Goal: Task Accomplishment & Management: Complete application form

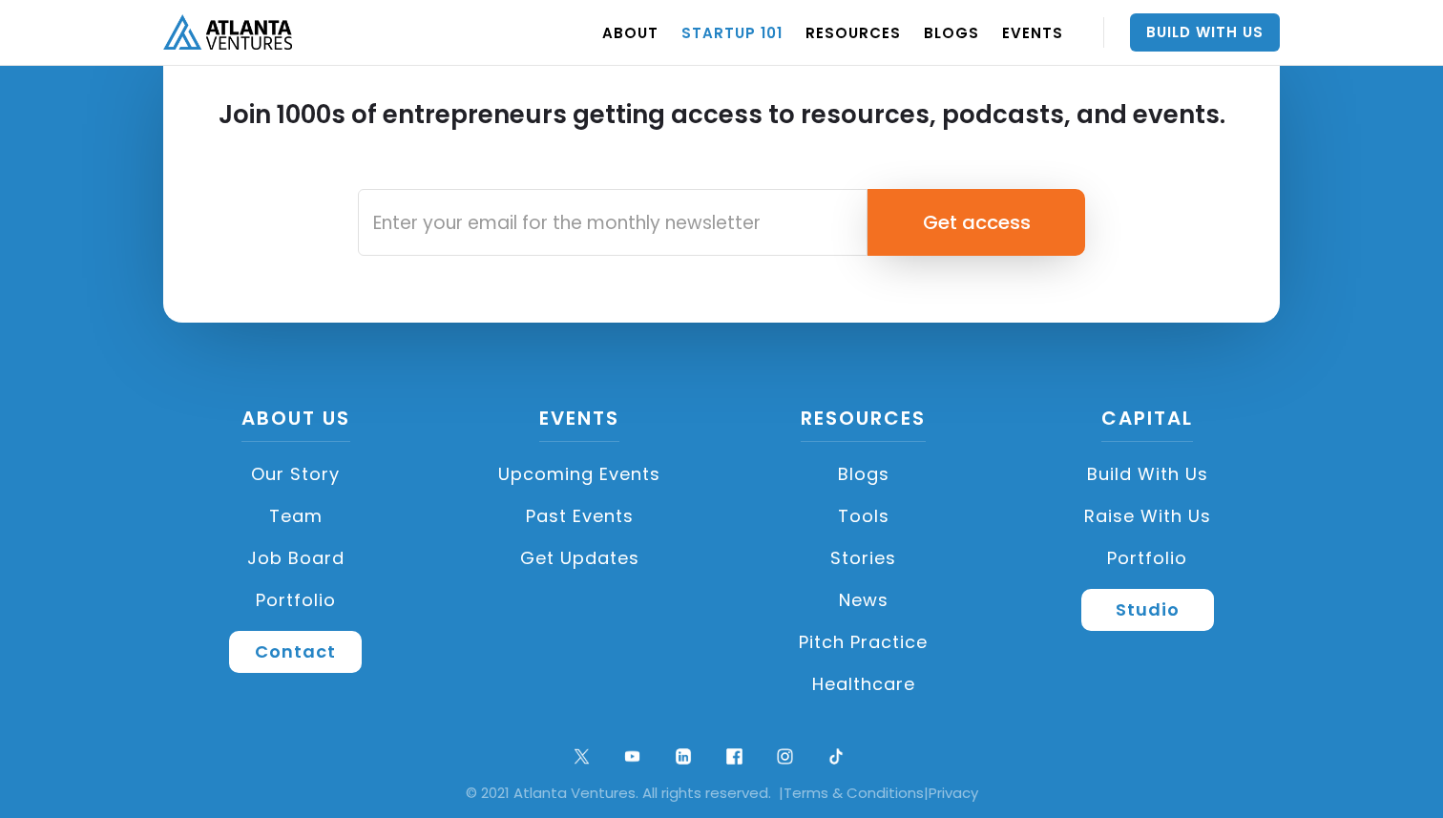
scroll to position [4518, 0]
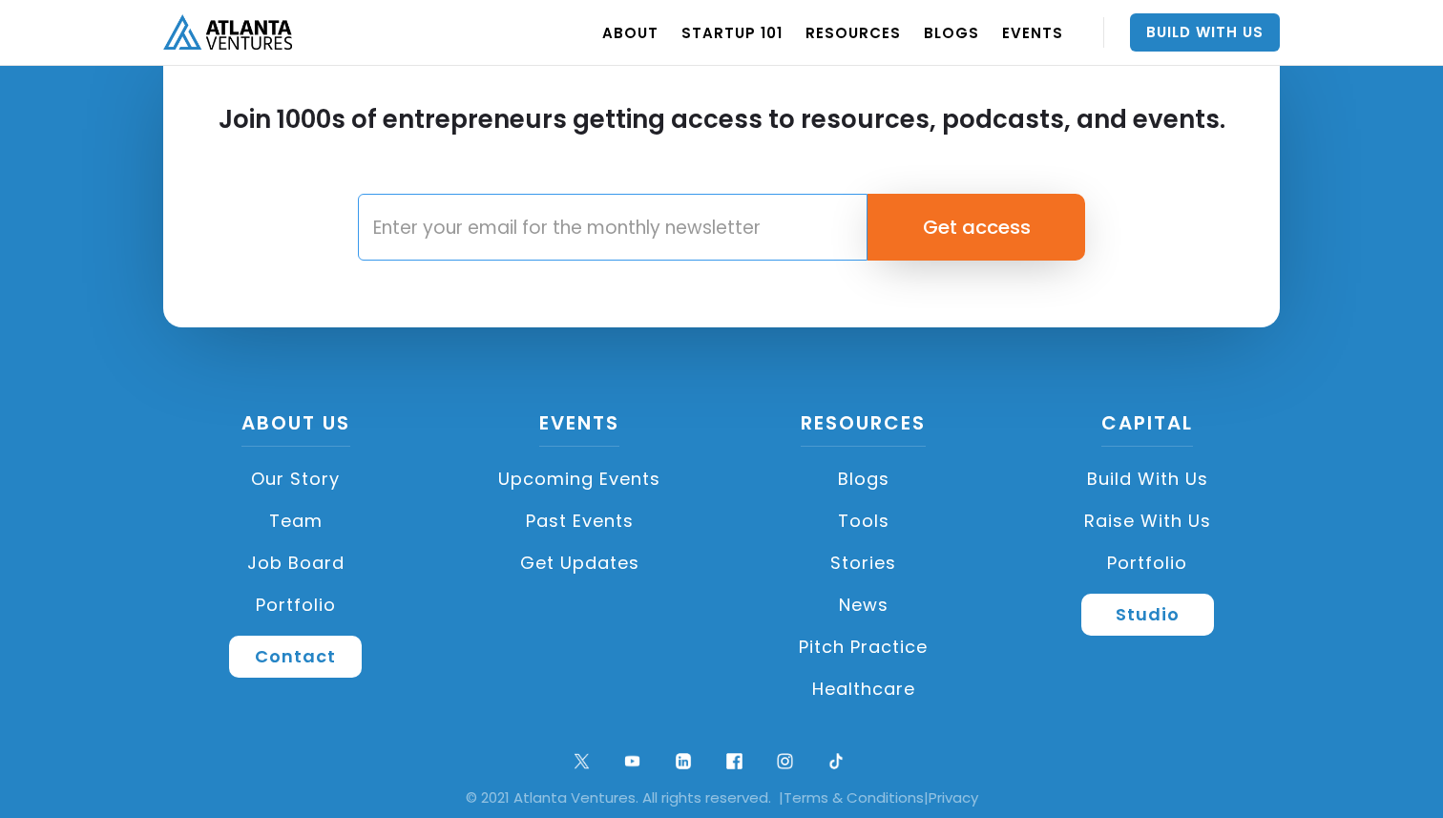
click at [617, 221] on input "Email Form" at bounding box center [613, 227] width 510 height 67
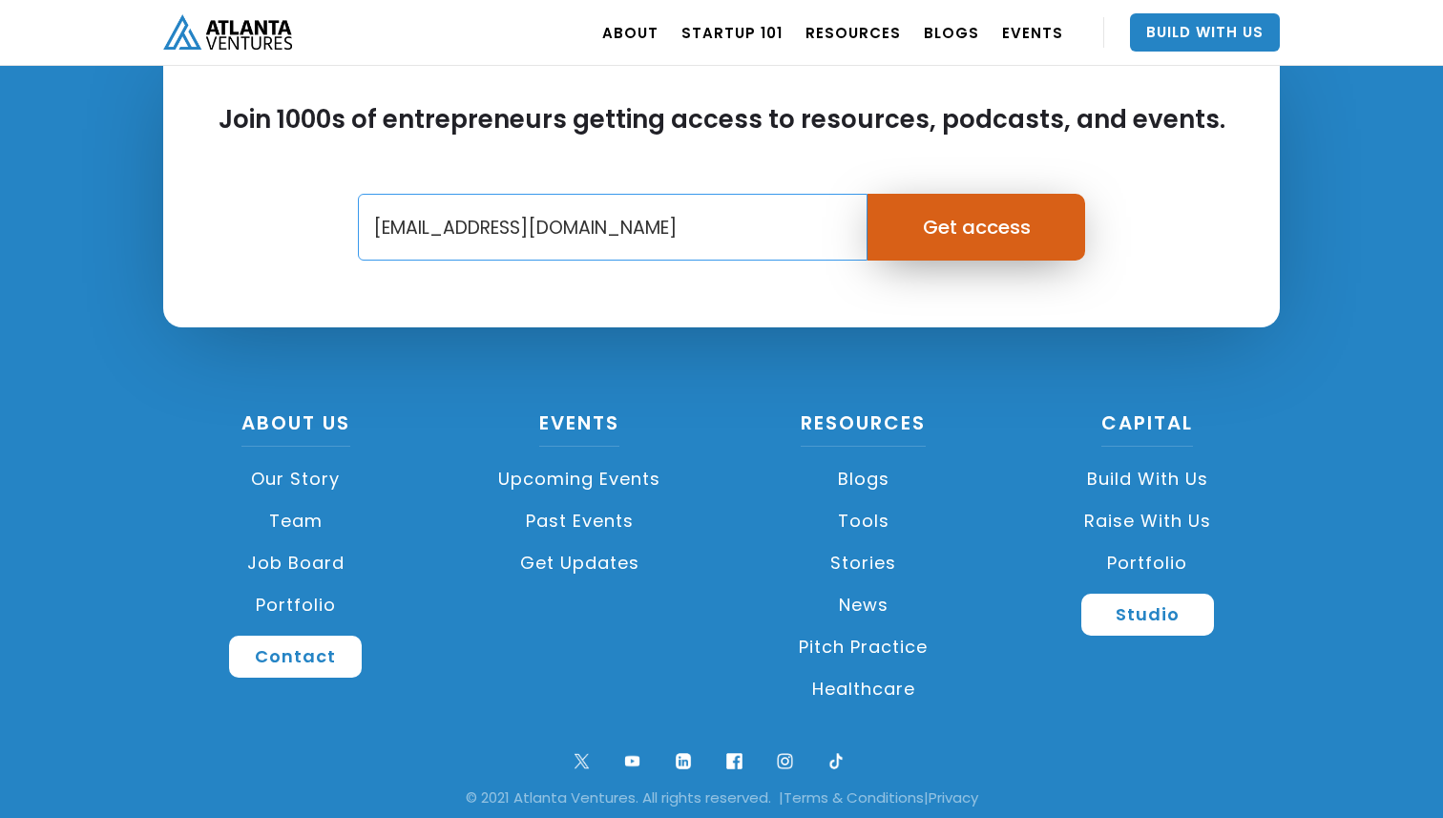
type input "info@mamacare360.com"
click at [987, 225] on input "Get access" at bounding box center [977, 227] width 219 height 67
type input "Please wait..."
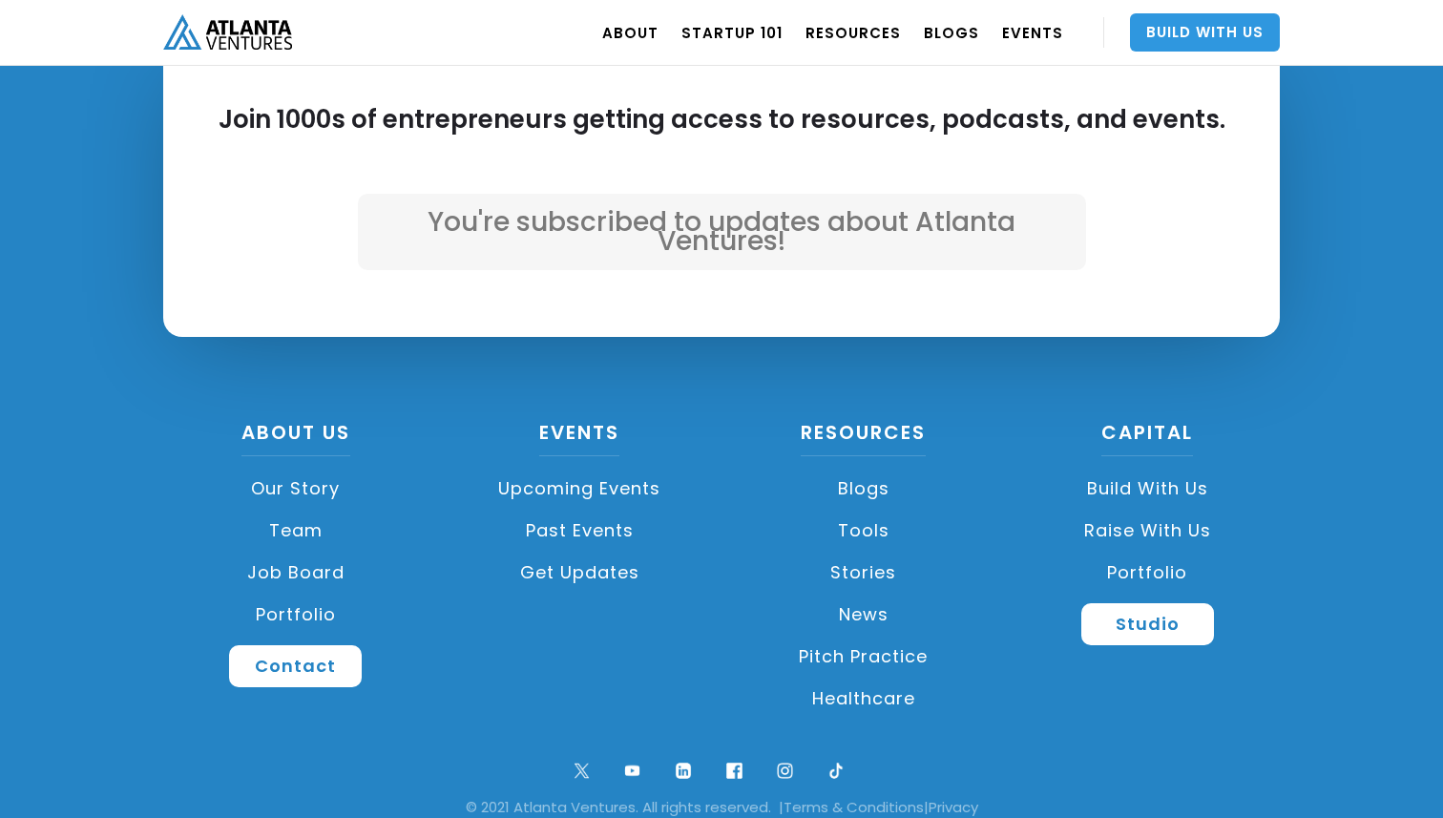
click at [1176, 25] on link "Build With Us" at bounding box center [1205, 32] width 150 height 38
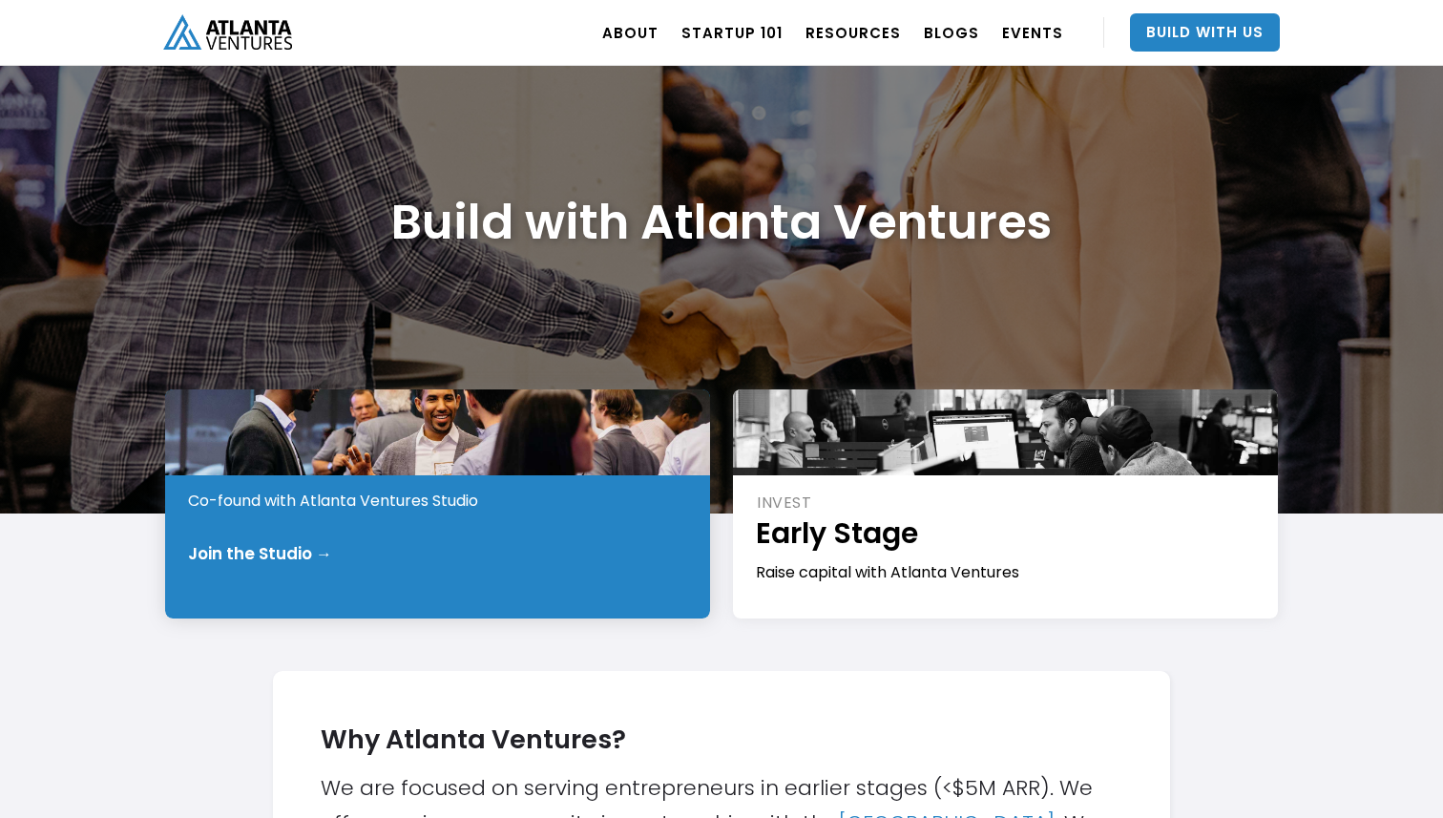
scroll to position [60, 0]
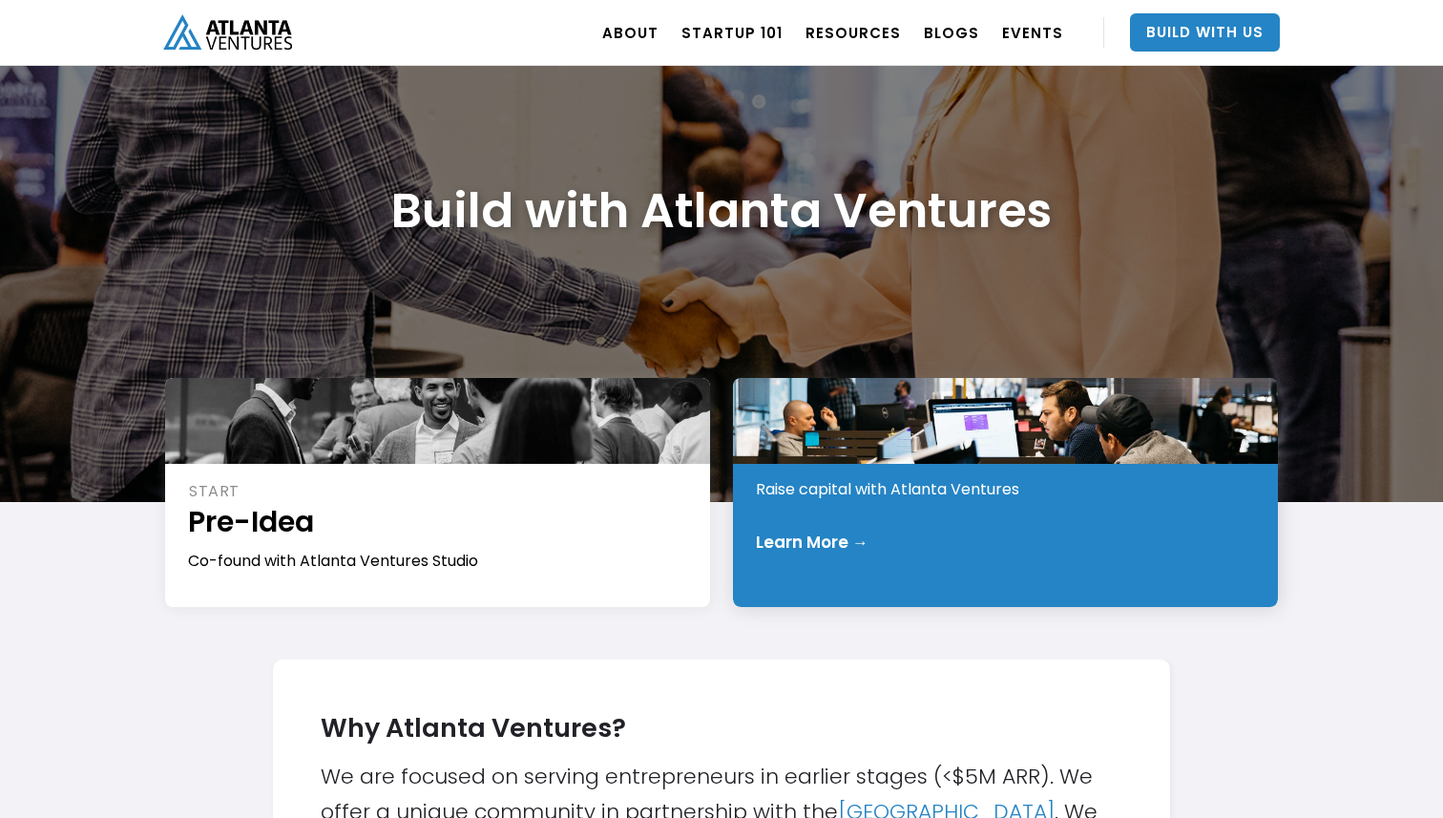
click at [838, 541] on div "Learn More →" at bounding box center [812, 542] width 113 height 19
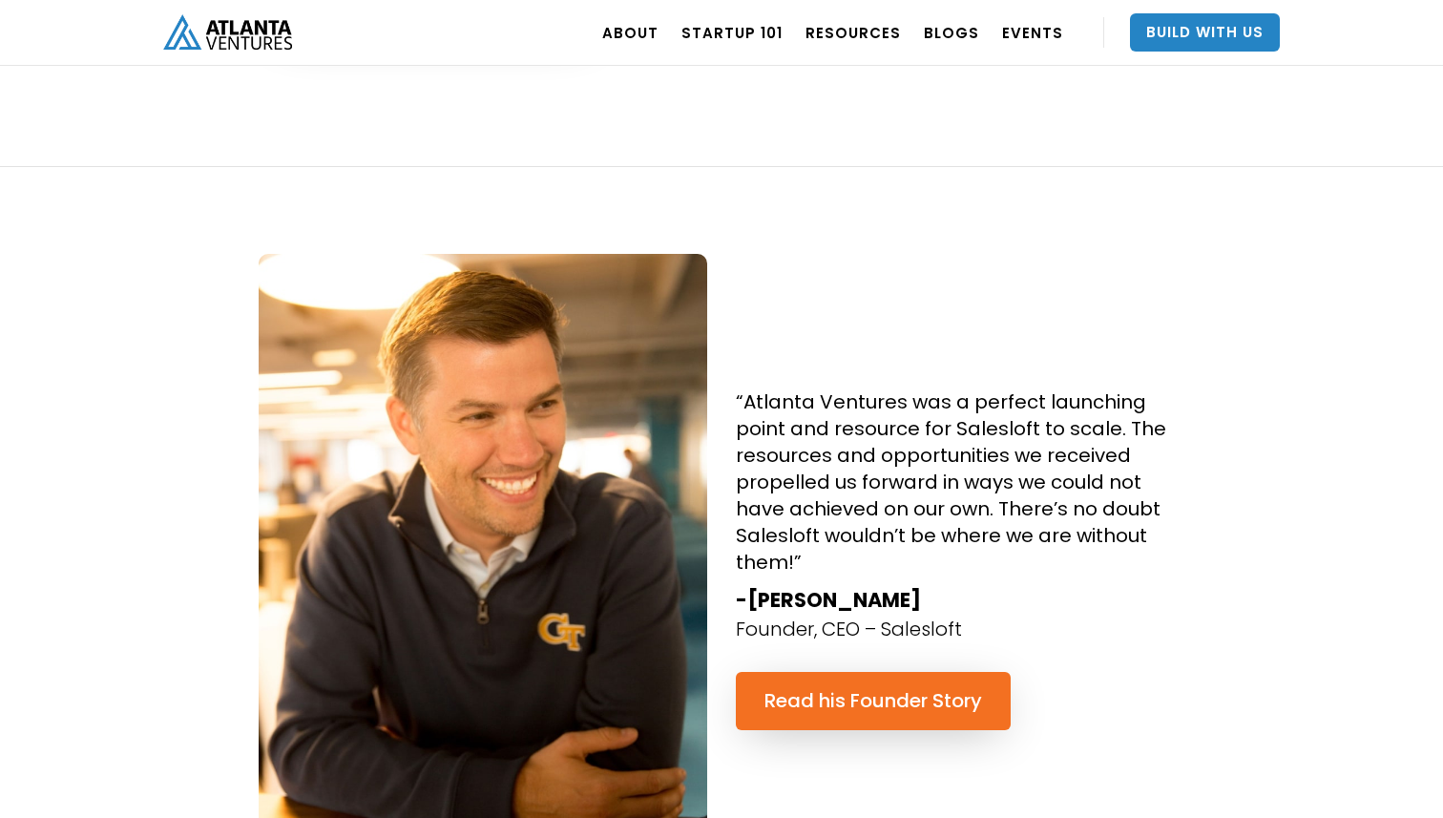
scroll to position [1760, 0]
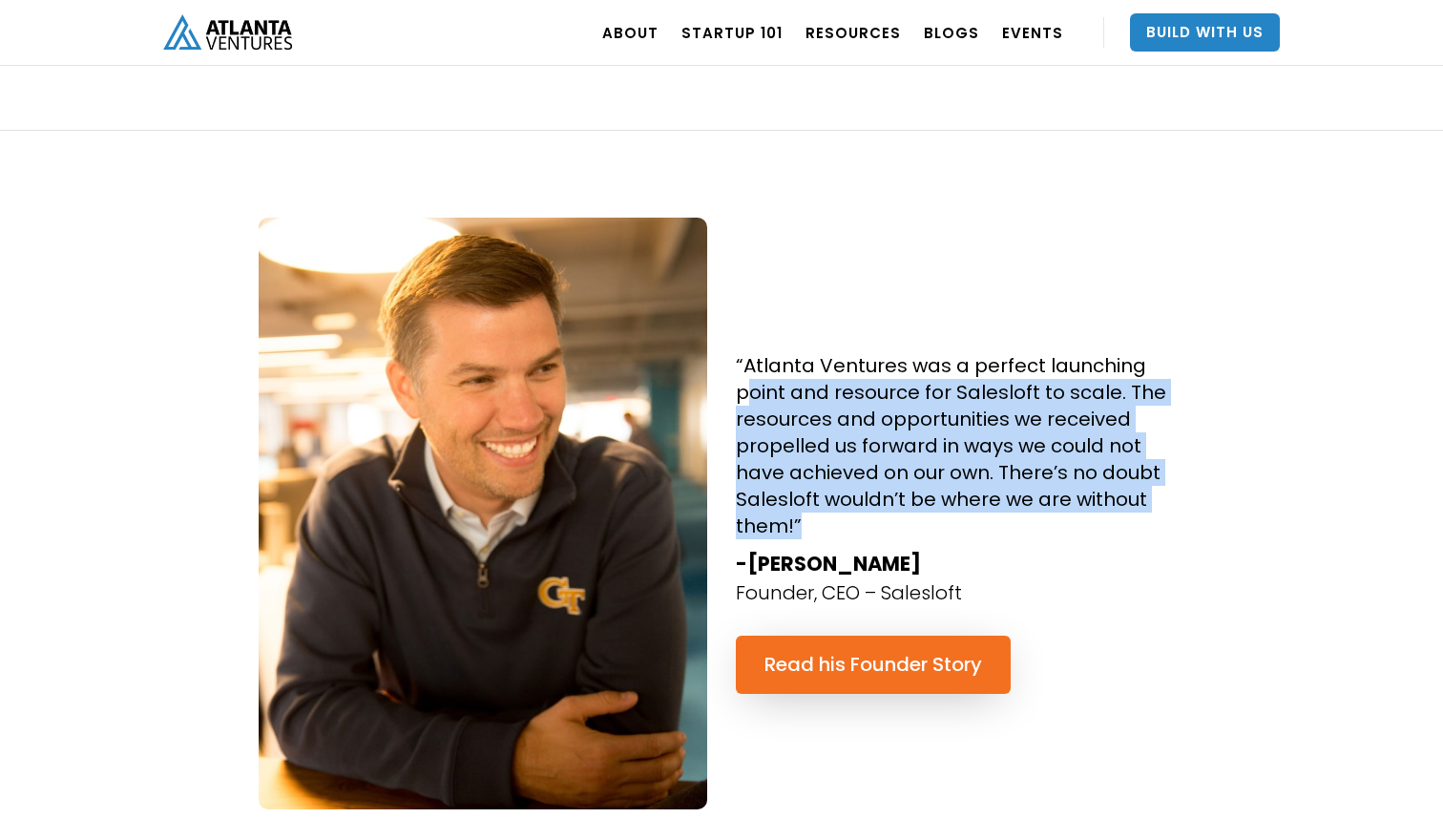
drag, startPoint x: 749, startPoint y: 391, endPoint x: 860, endPoint y: 526, distance: 174.3
click at [860, 526] on h4 "“Atlanta Ventures was a perfect launching point and resource for Salesloft to s…" at bounding box center [960, 445] width 449 height 187
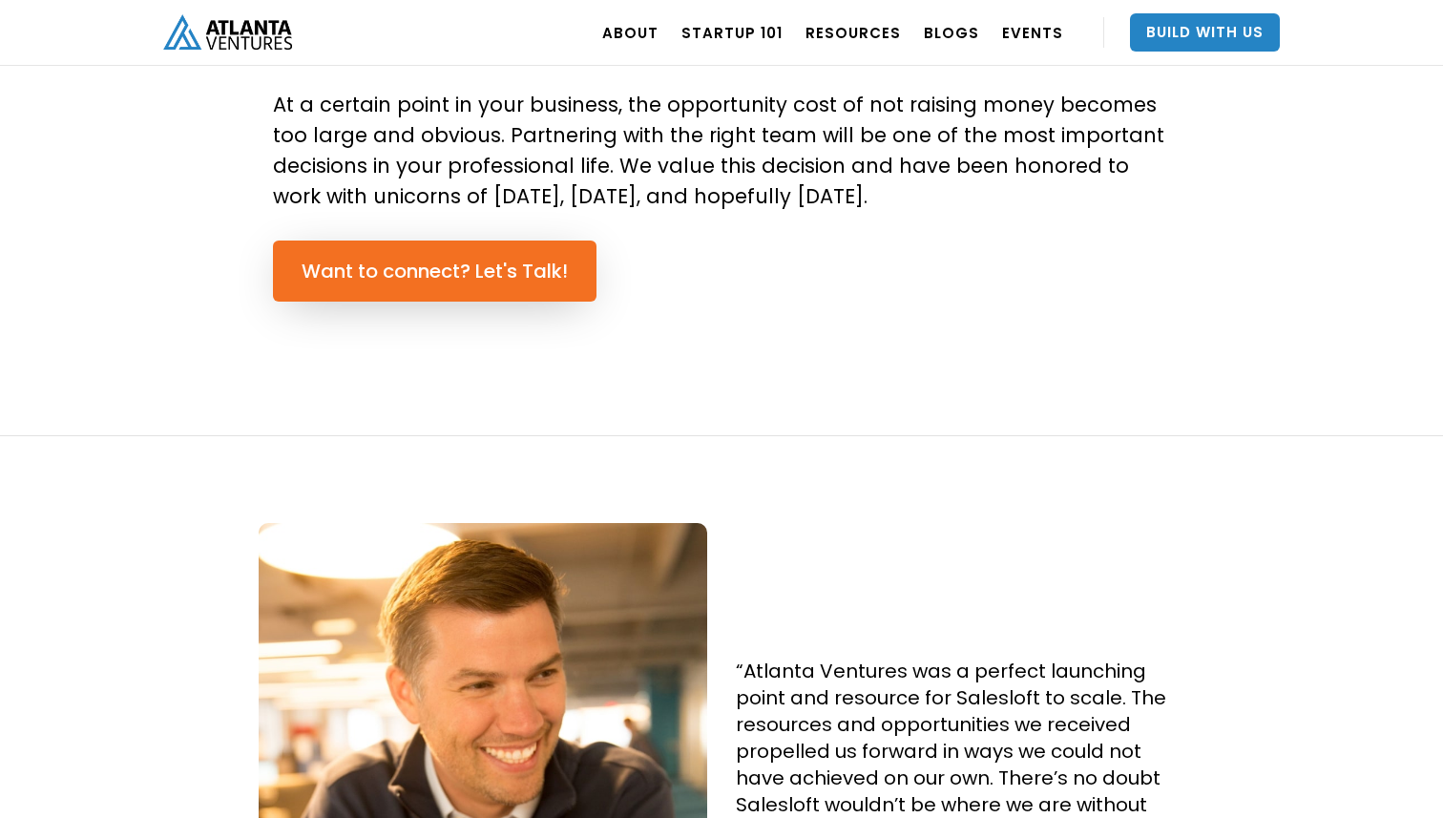
scroll to position [1442, 0]
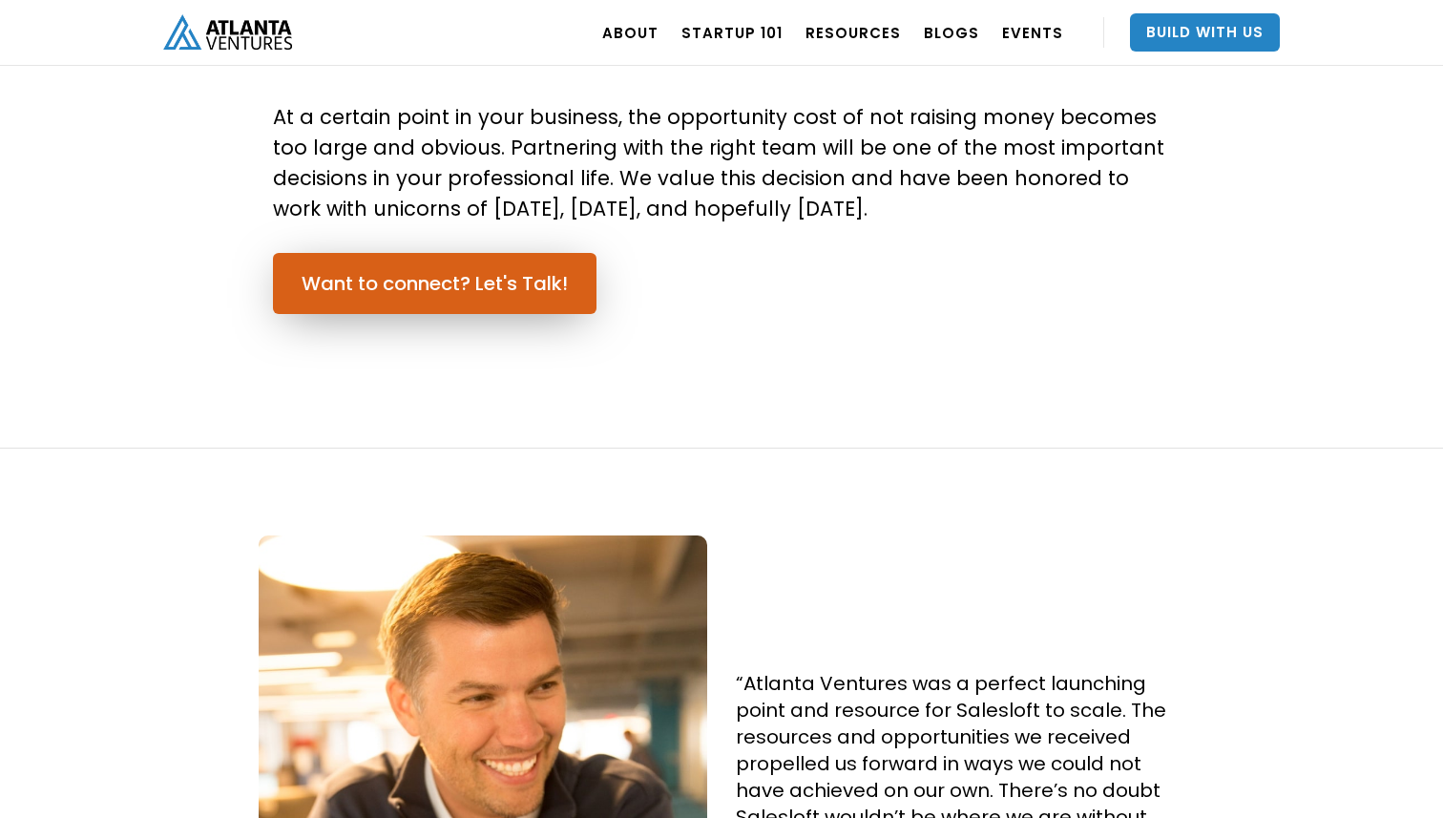
click at [500, 282] on link "Want to connect? Let's Talk!" at bounding box center [435, 283] width 324 height 61
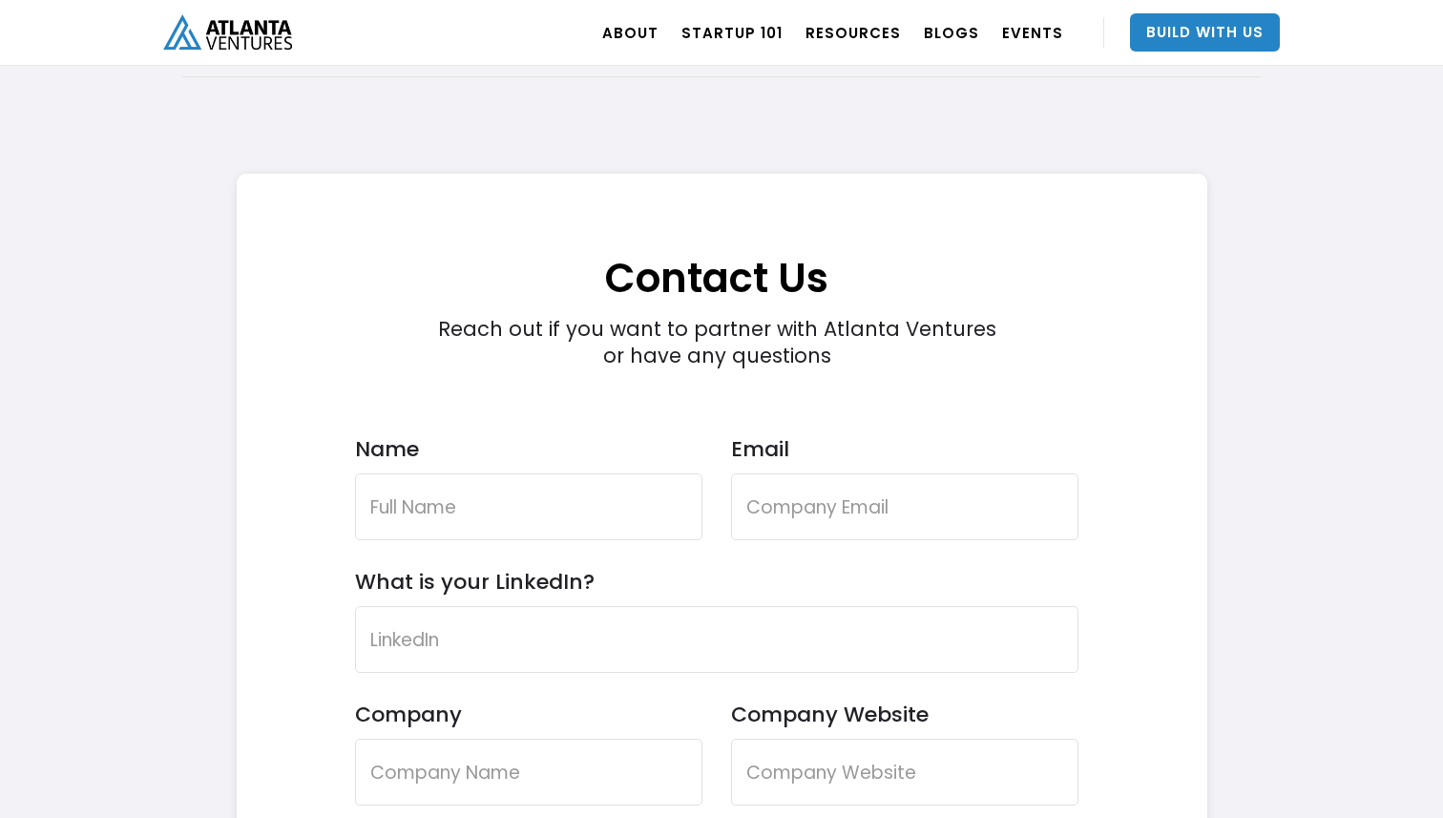
scroll to position [5256, 0]
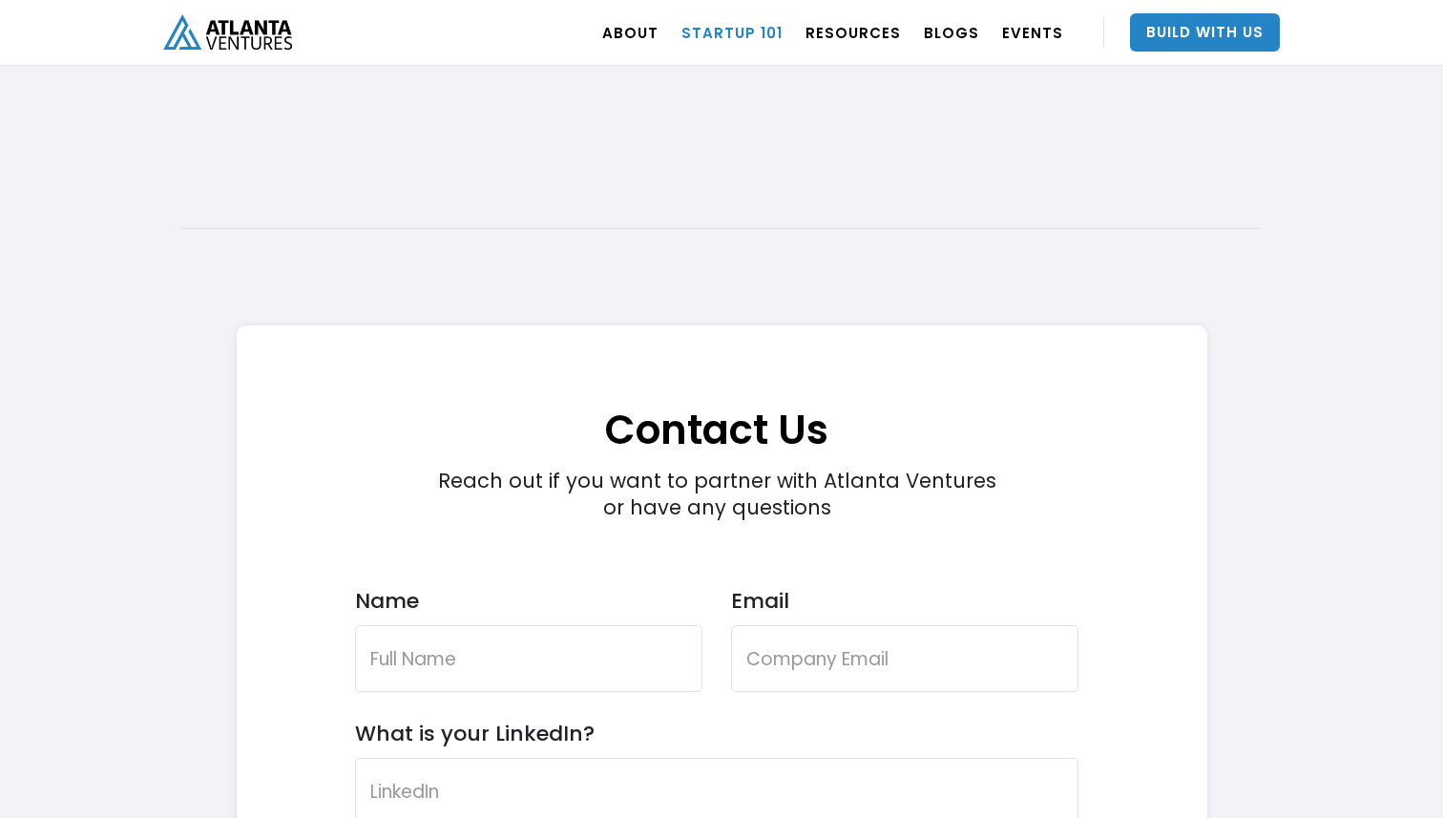
click at [761, 37] on link "Startup 101" at bounding box center [732, 32] width 101 height 53
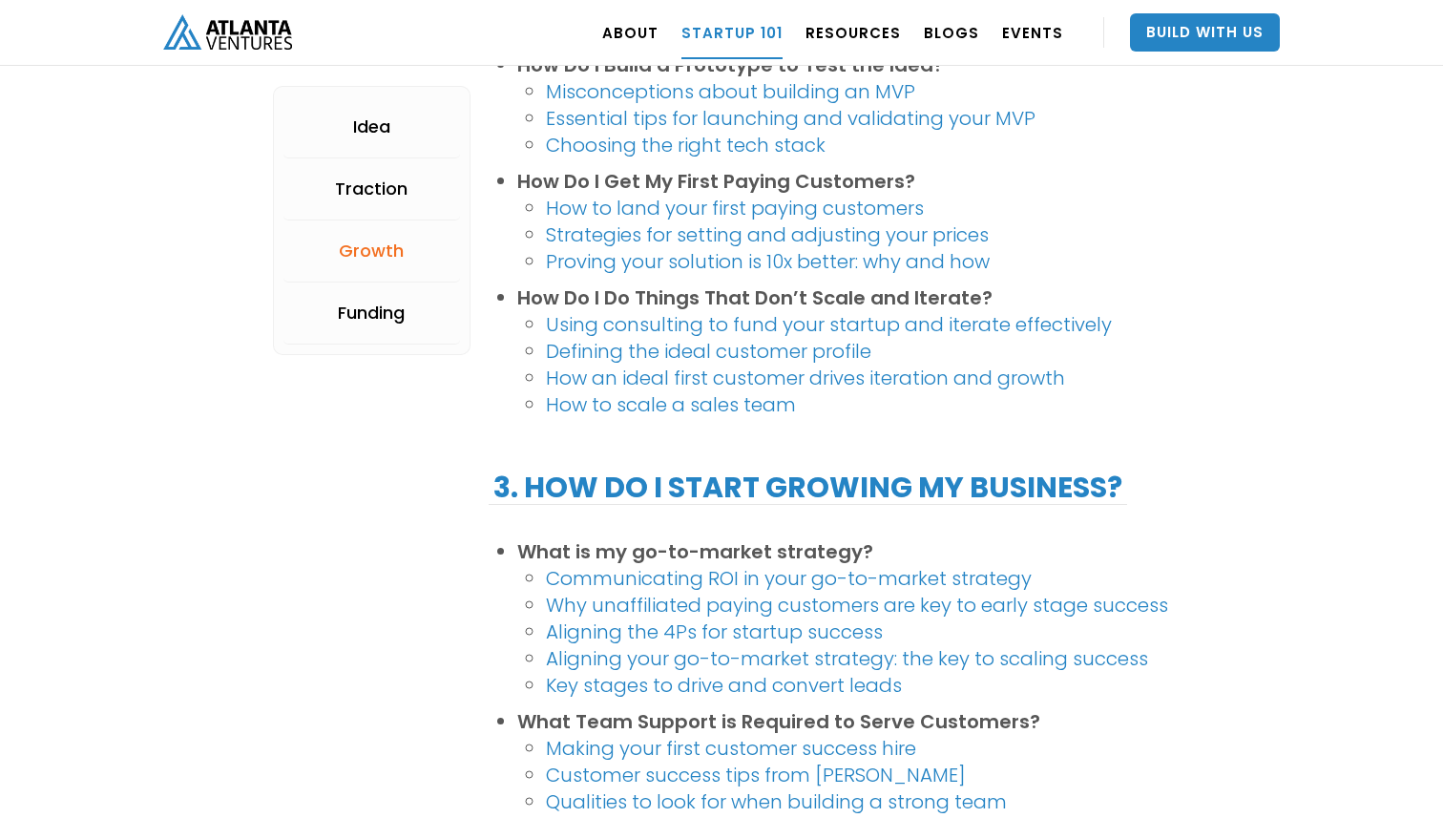
scroll to position [1676, 0]
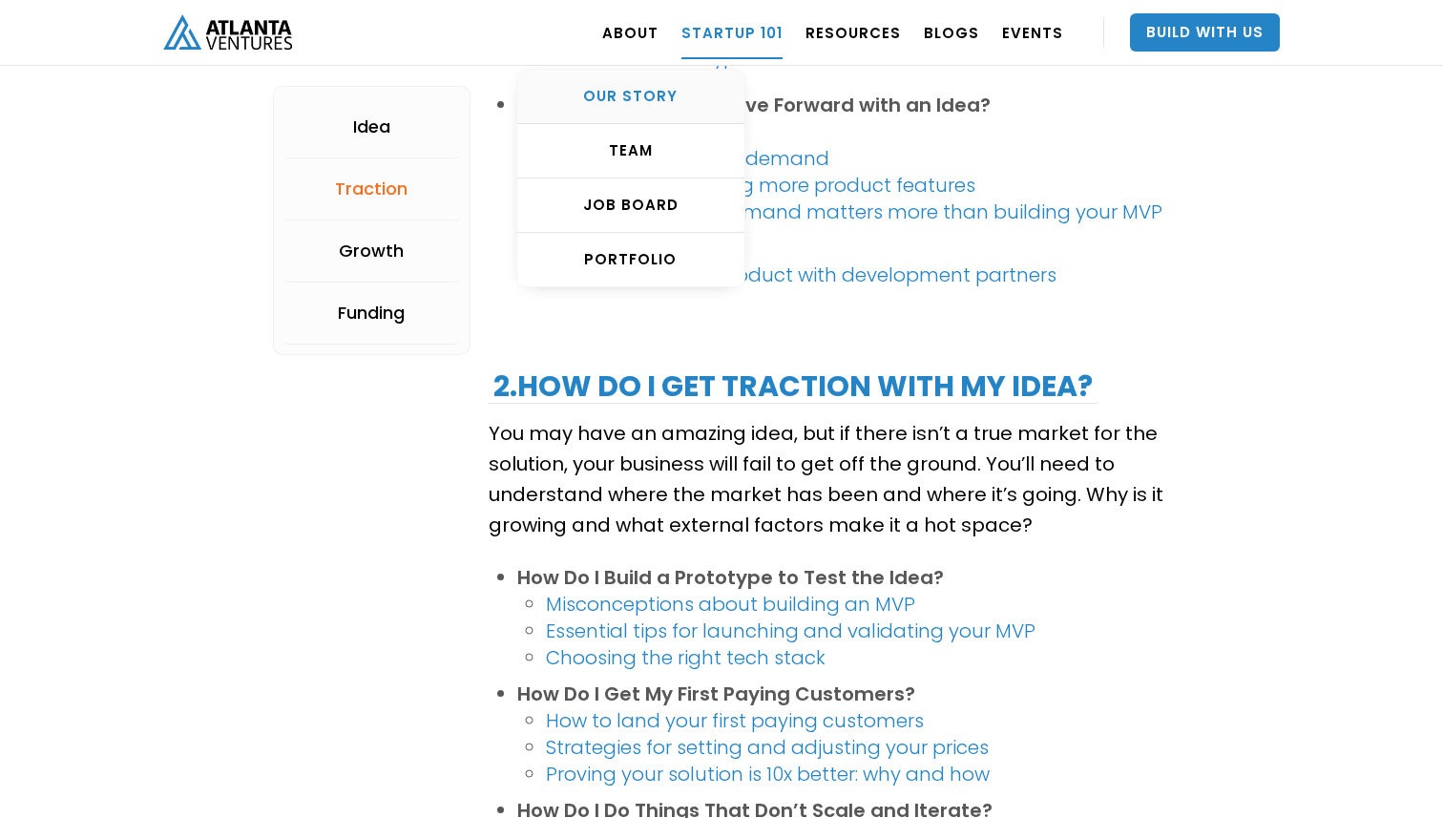
click at [663, 98] on div "OUR STORY" at bounding box center [630, 96] width 227 height 19
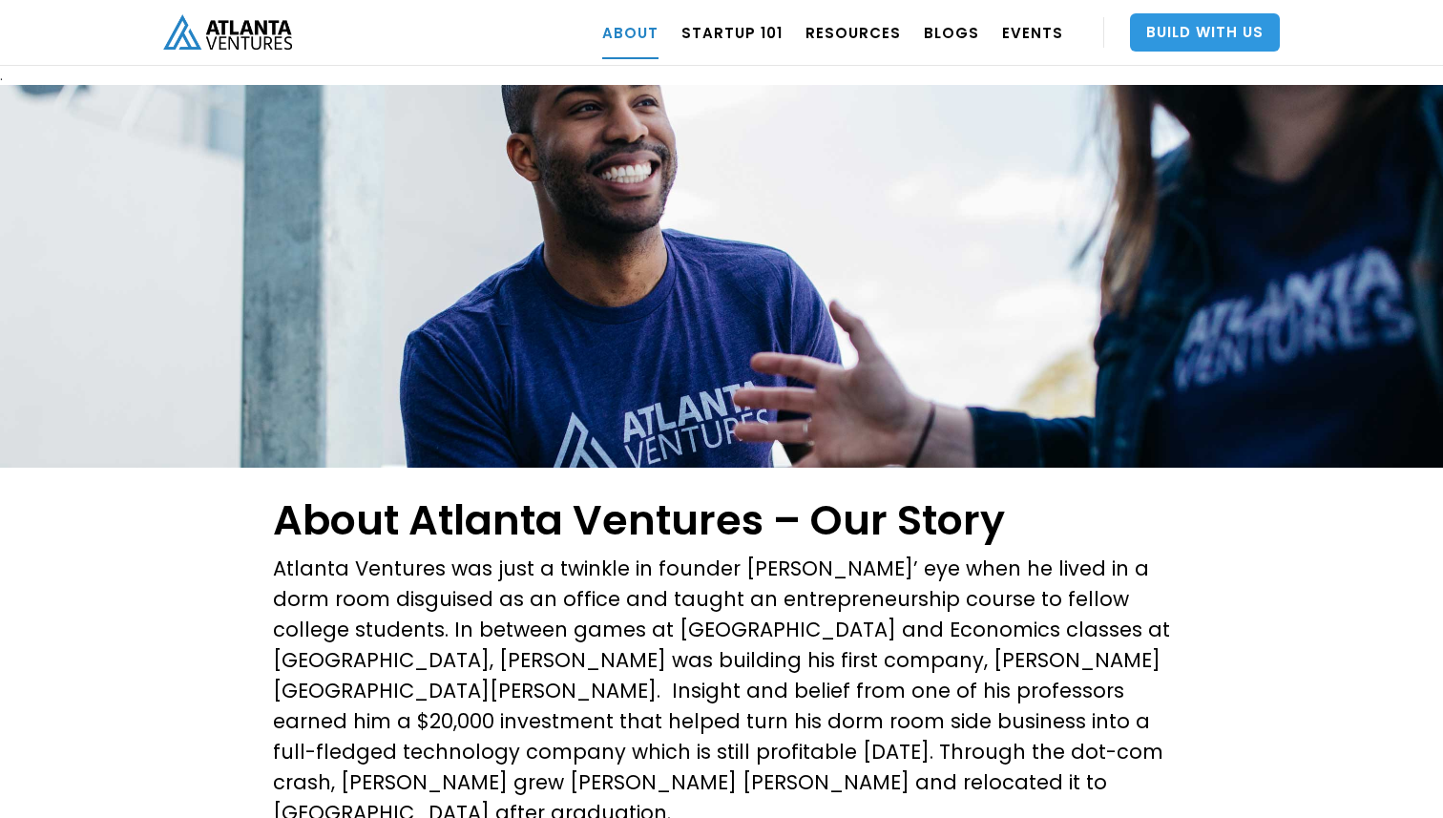
click at [1232, 40] on link "Build With Us" at bounding box center [1205, 32] width 150 height 38
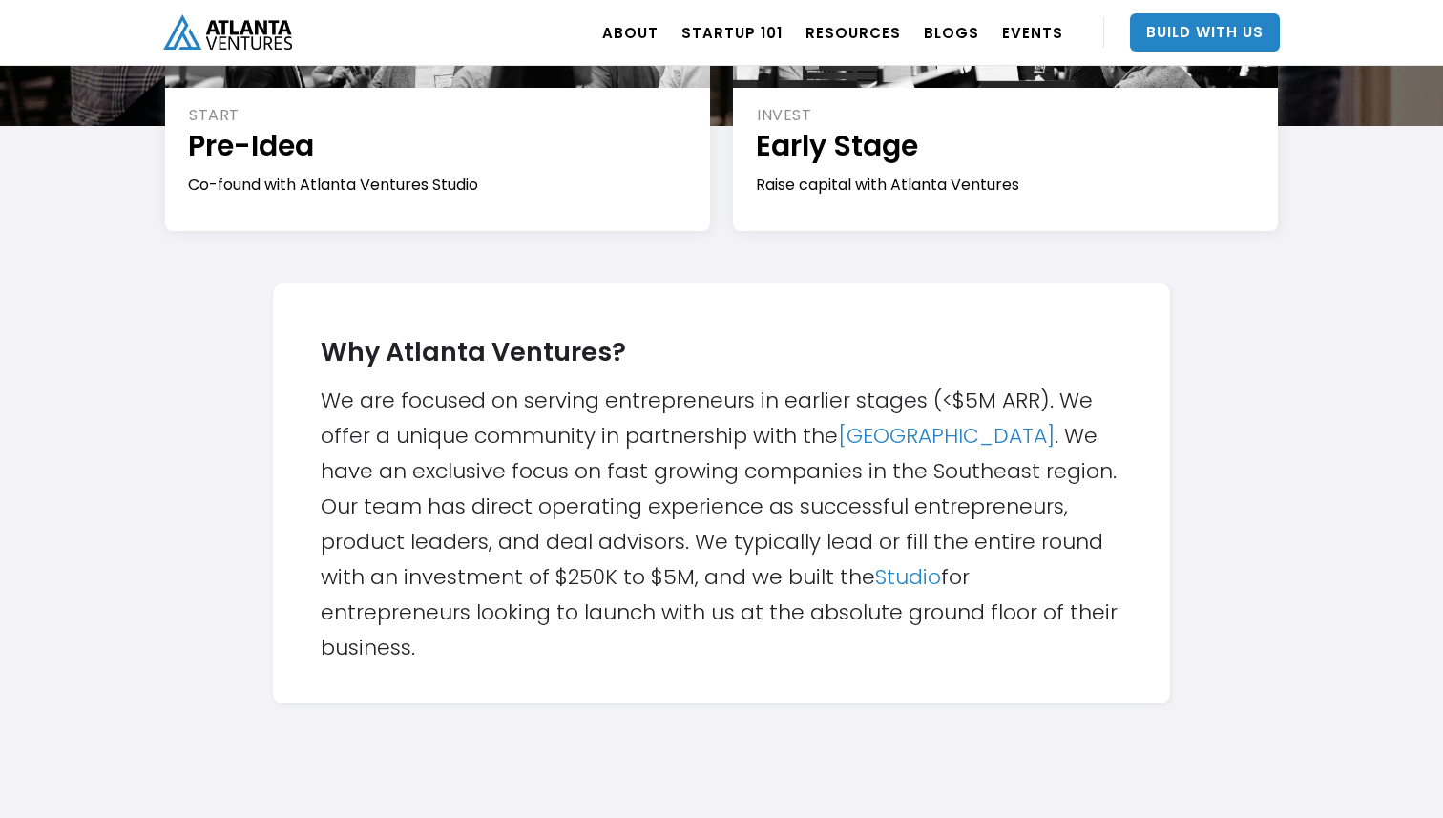
scroll to position [438, 0]
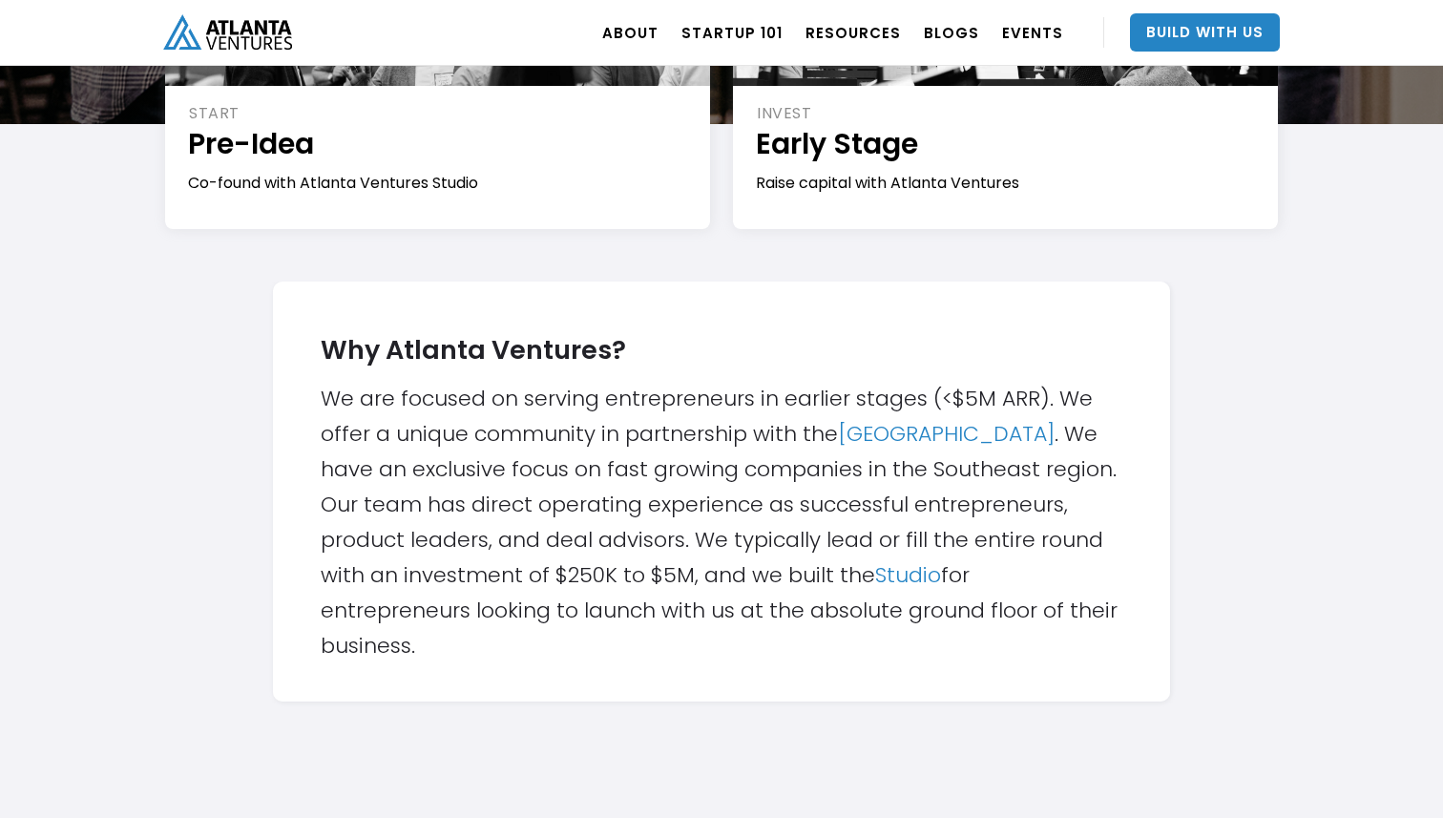
drag, startPoint x: 773, startPoint y: 544, endPoint x: 1076, endPoint y: 636, distance: 316.2
click at [1076, 636] on div "Why Atlanta Ventures? We are focused on serving entrepreneurs in earlier stages…" at bounding box center [722, 492] width 802 height 344
click at [1072, 496] on div "Why Atlanta Ventures? We are focused on serving entrepreneurs in earlier stages…" at bounding box center [722, 492] width 802 height 344
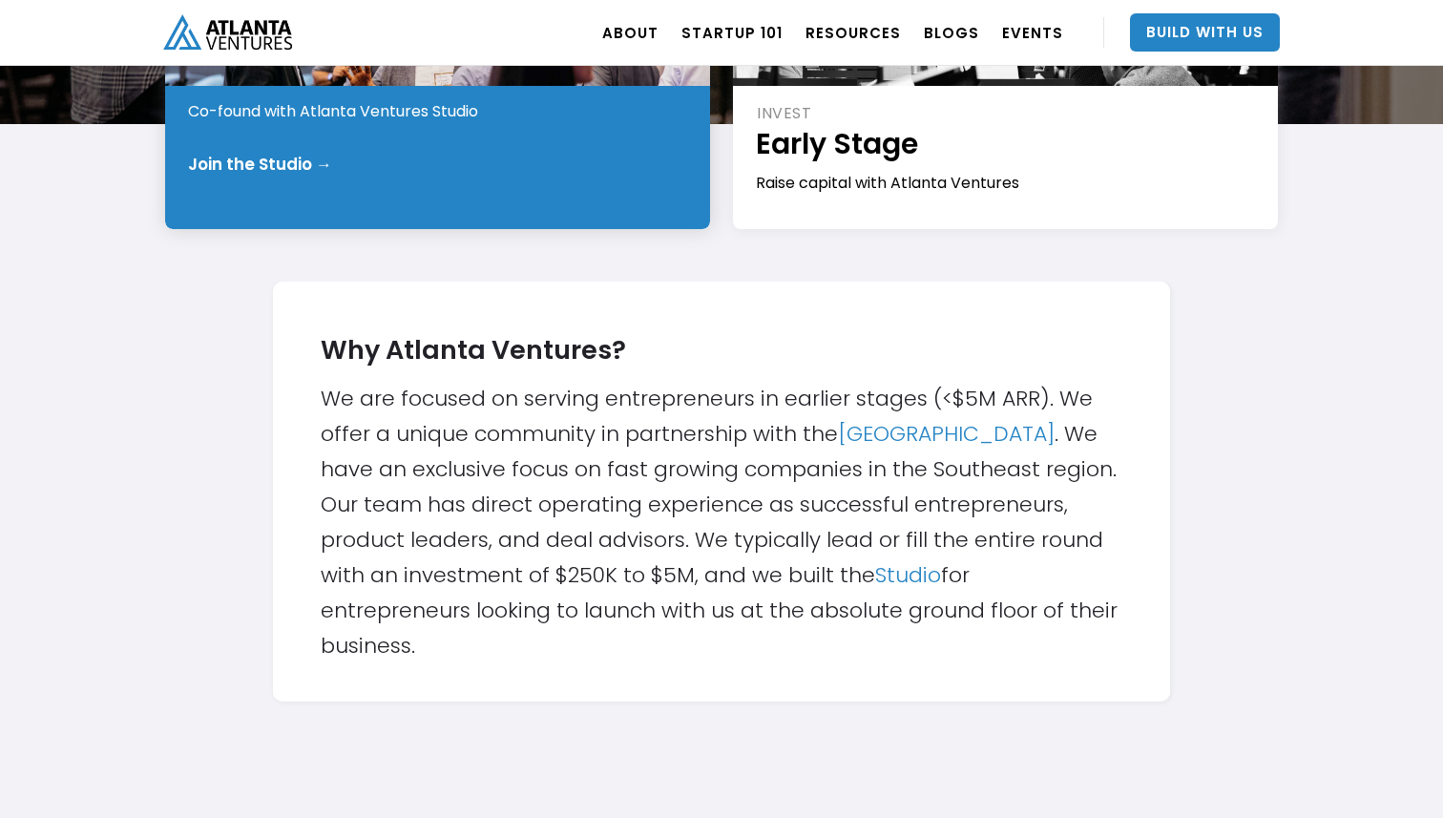
click at [303, 164] on div "Join the Studio →" at bounding box center [260, 164] width 144 height 19
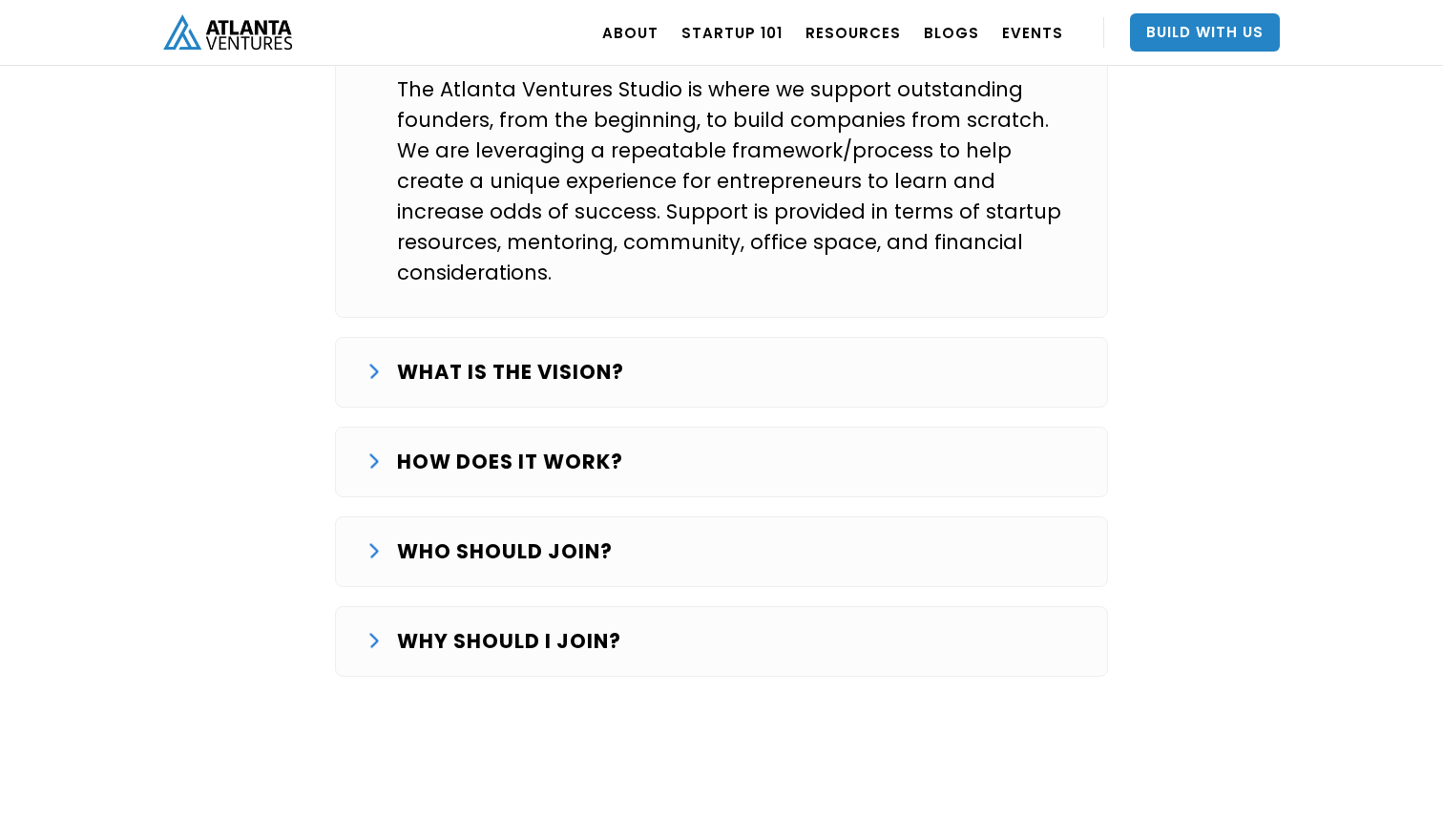
scroll to position [3314, 0]
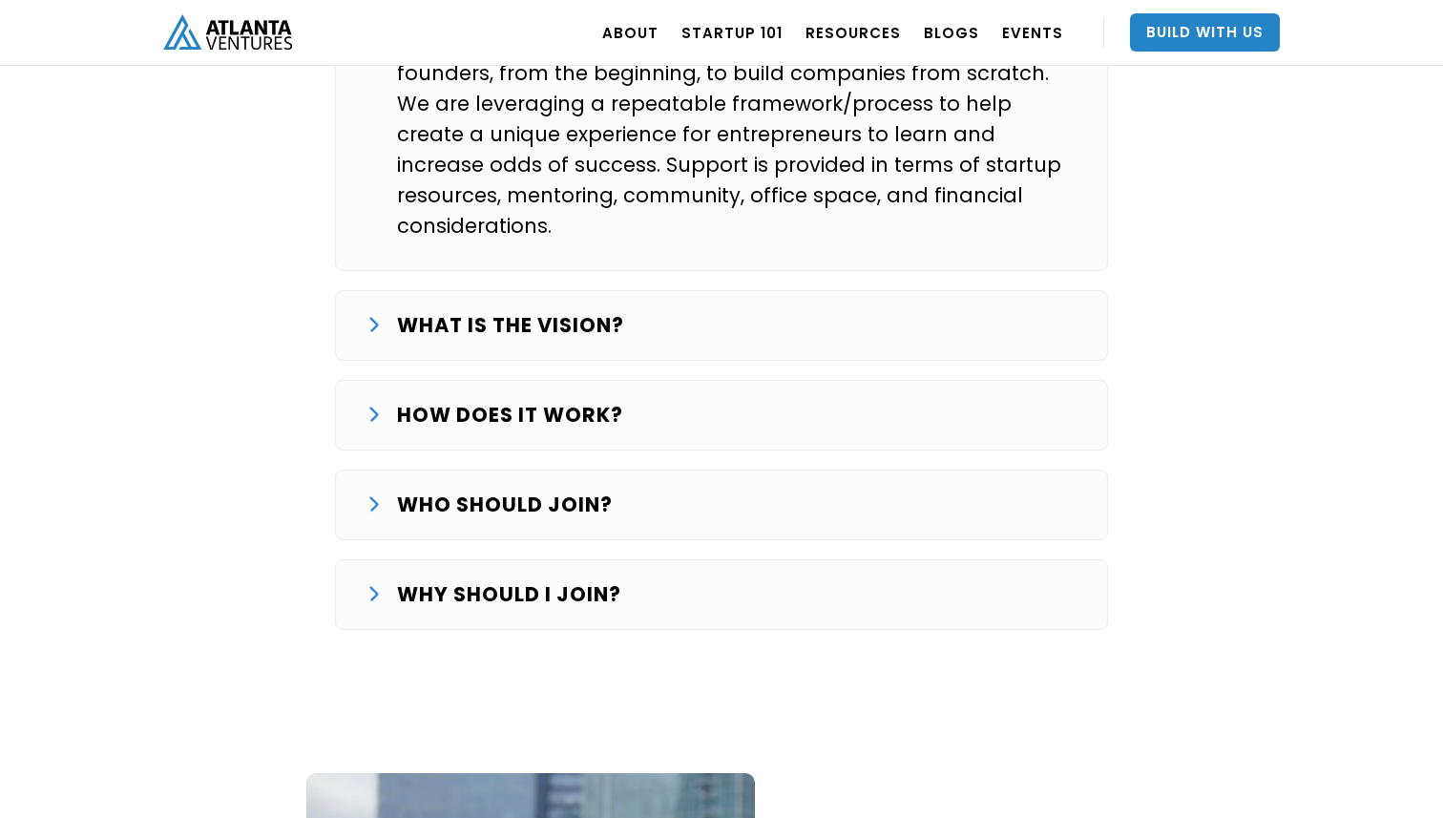
click at [600, 368] on div "WHAT IS THE STUDIO? The Atlanta Ventures Studio is where we support outstanding…" at bounding box center [721, 306] width 773 height 686
click at [585, 490] on p "WHO SHOULD JOIN?" at bounding box center [505, 505] width 216 height 31
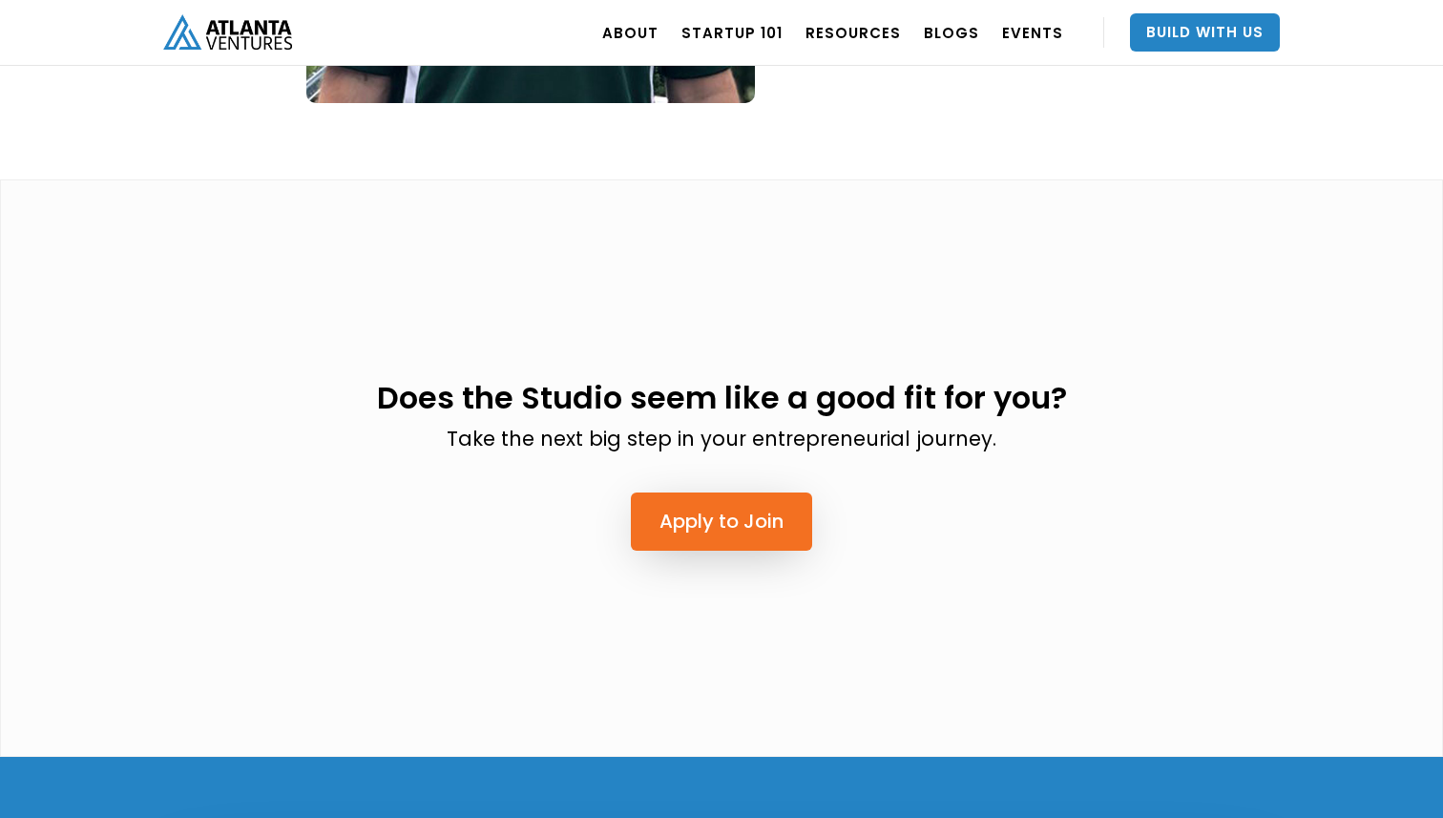
scroll to position [4763, 0]
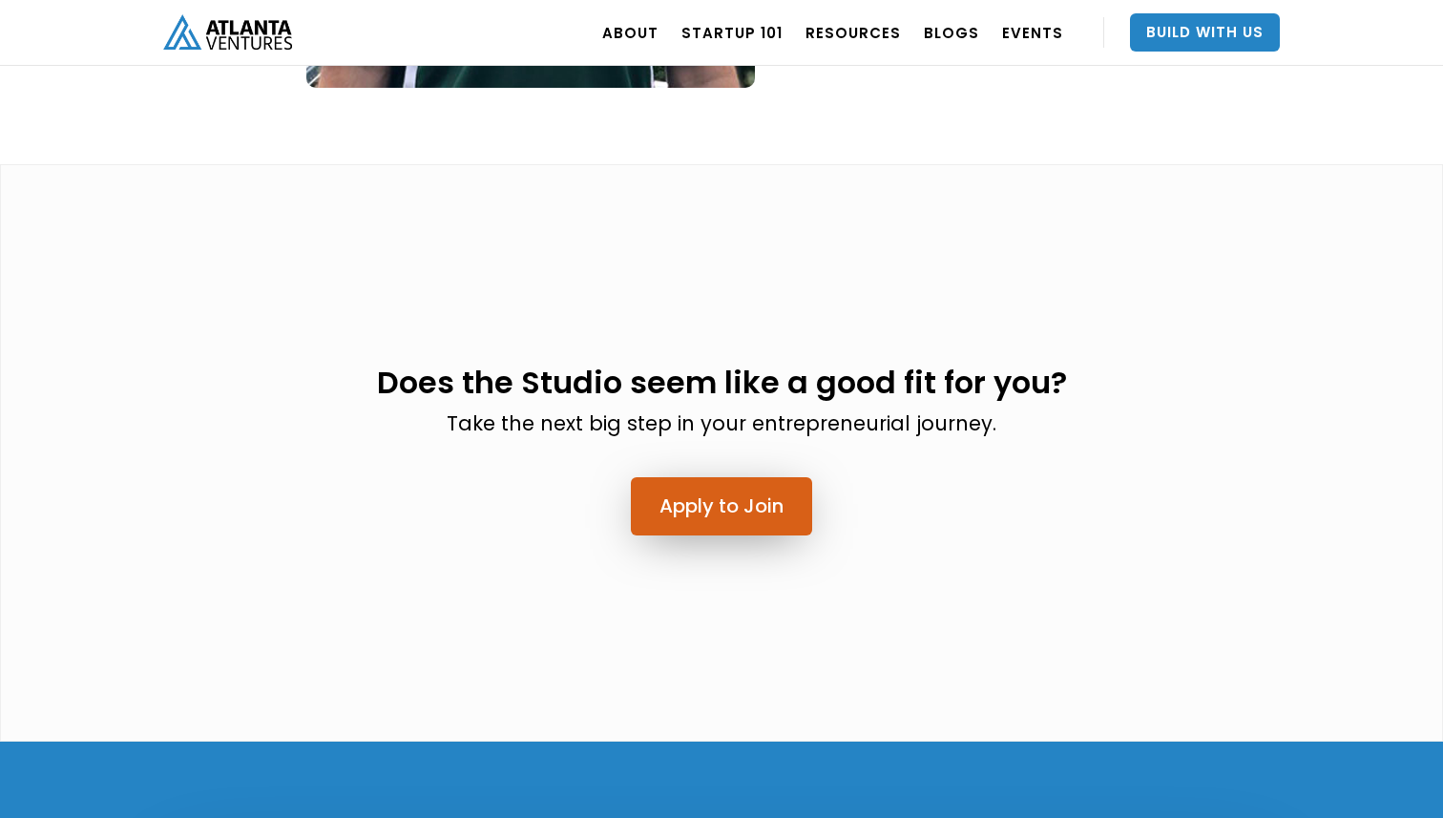
click at [698, 477] on link "Apply to Join" at bounding box center [721, 506] width 181 height 58
click at [766, 477] on link "Apply to Join" at bounding box center [721, 506] width 181 height 58
